Goal: Navigation & Orientation: Find specific page/section

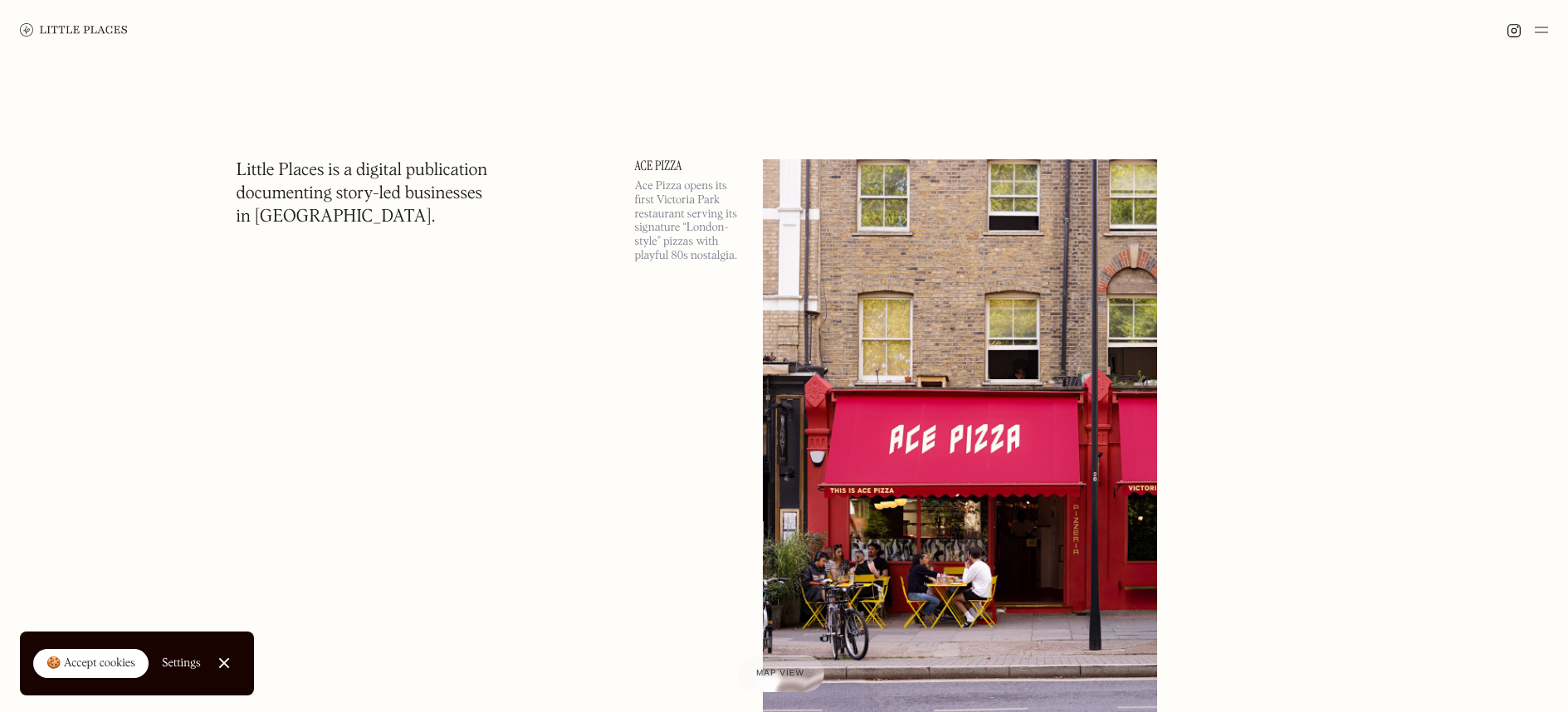
click at [222, 666] on div at bounding box center [224, 664] width 11 height 11
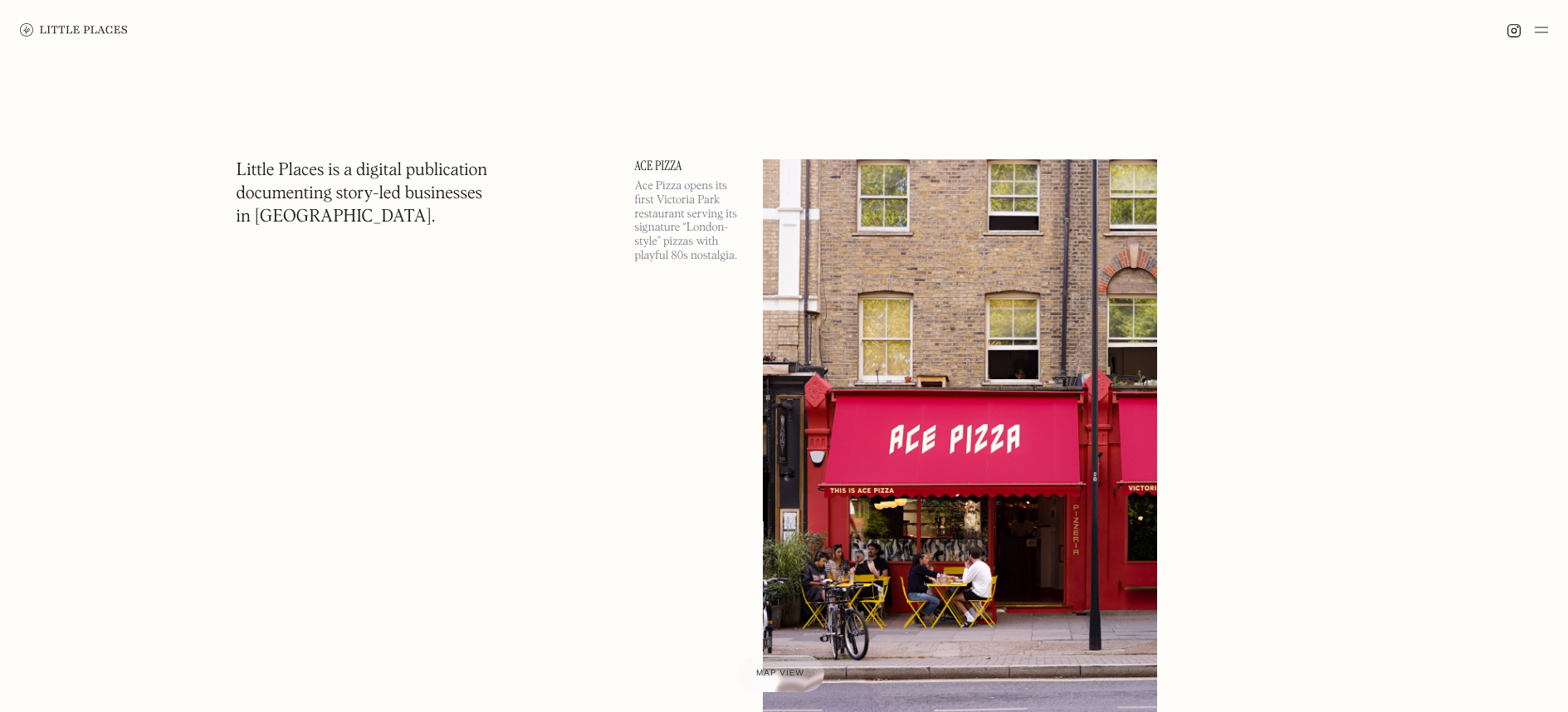
click at [1554, 22] on div at bounding box center [784, 30] width 1568 height 60
click at [1548, 27] on img at bounding box center [1542, 31] width 14 height 20
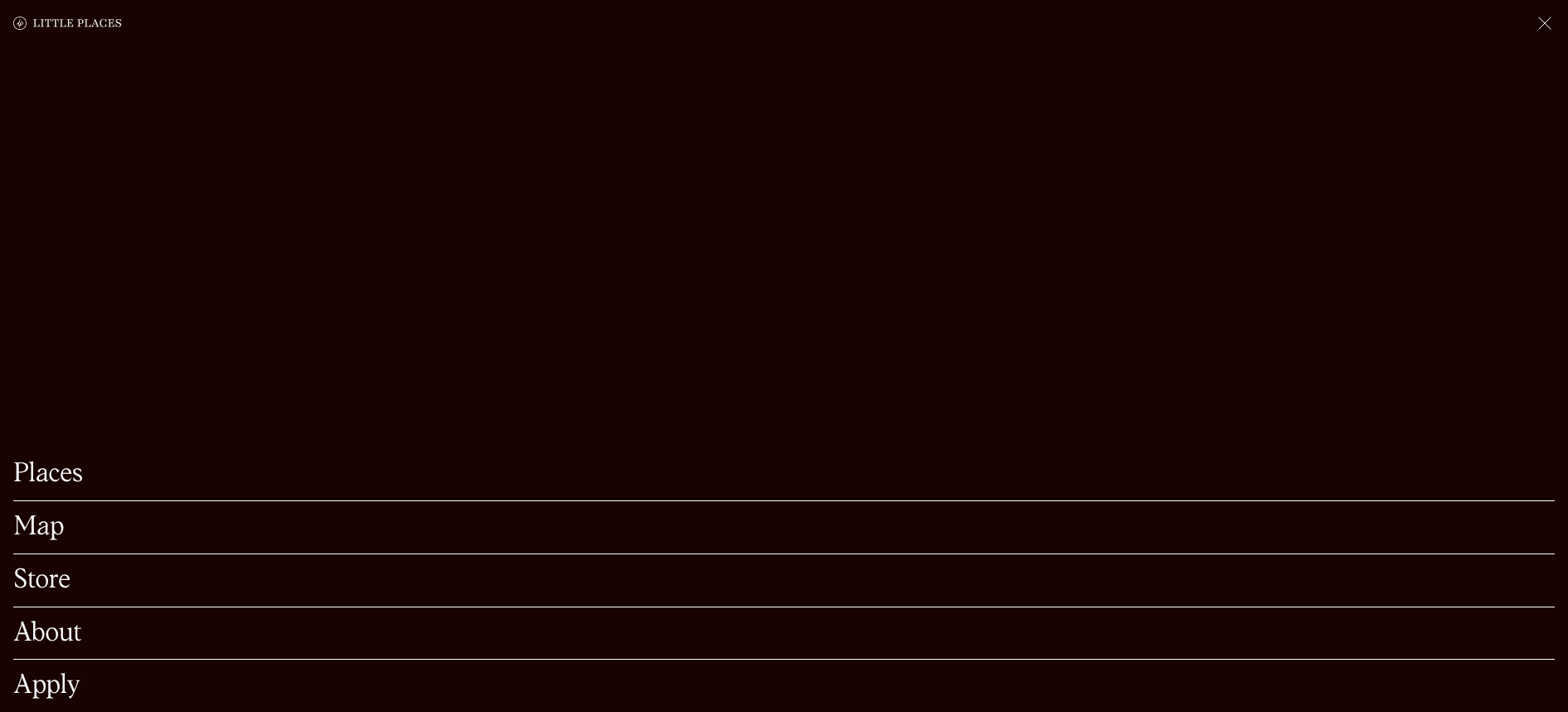
click at [41, 515] on link "Map" at bounding box center [784, 527] width 1542 height 25
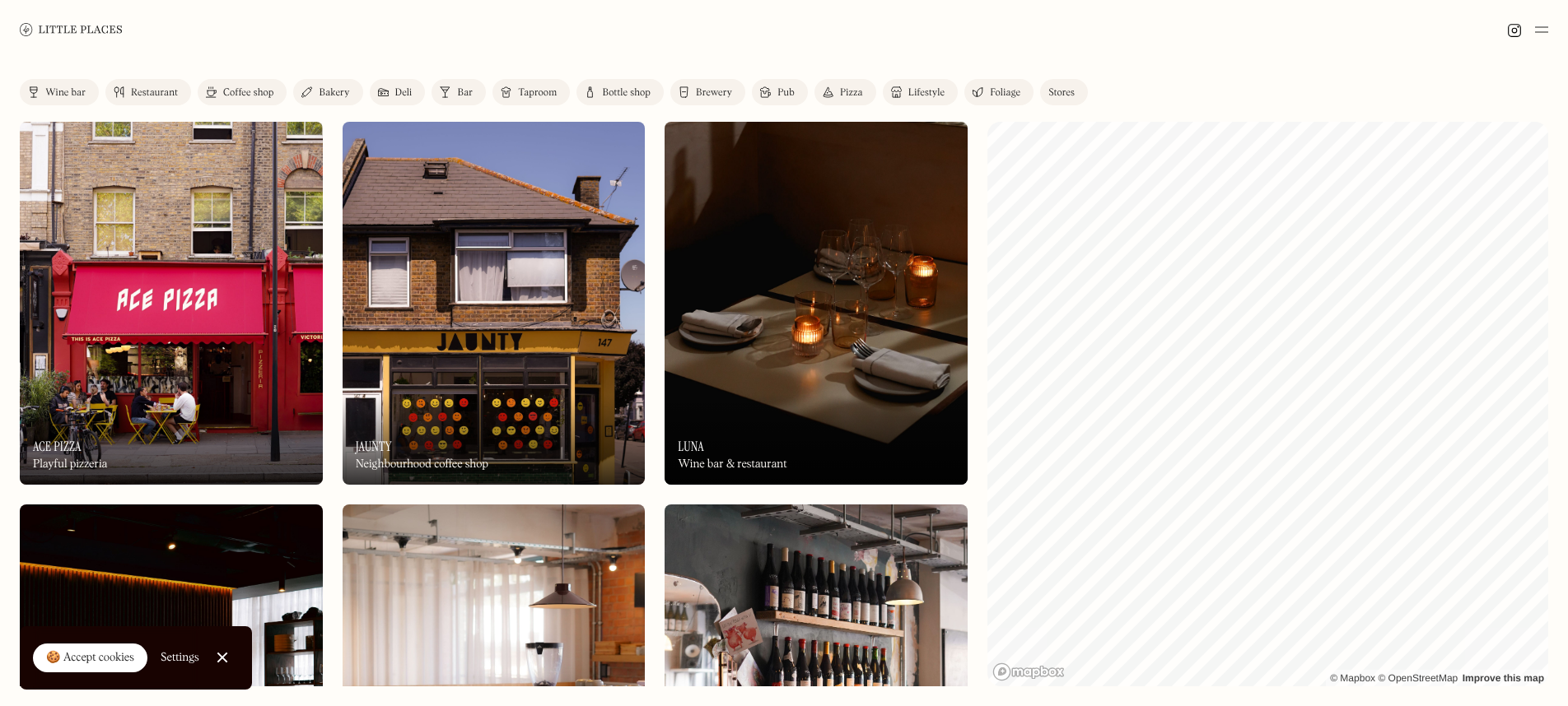
click at [781, 92] on div "Pub" at bounding box center [786, 93] width 18 height 10
